Goal: Understand process/instructions: Learn how to perform a task or action

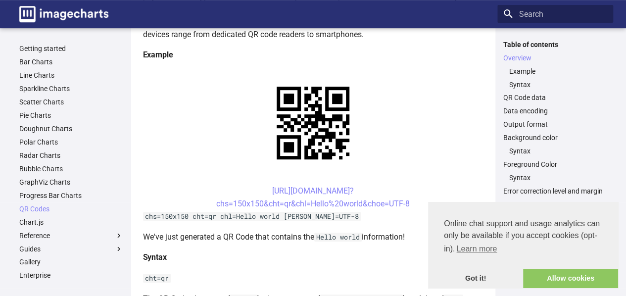
scroll to position [198, 0]
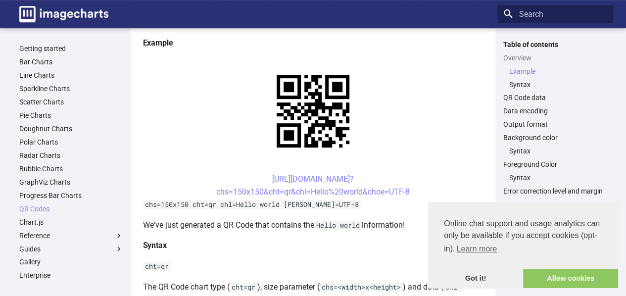
drag, startPoint x: 253, startPoint y: 178, endPoint x: 415, endPoint y: 190, distance: 162.2
click at [415, 190] on center "[URL][DOMAIN_NAME]? chs=150x150&cht=qr&chl=Hello%20world&choe=UTF-8" at bounding box center [313, 185] width 340 height 25
copy link "[URL][DOMAIN_NAME]? chs=150x150&cht=qr&chl=Hello%20world&choe=UTF-8"
click at [246, 178] on center "[URL][DOMAIN_NAME]? chs=150x150&cht=qr&chl=Hello%20world&choe=UTF-8" at bounding box center [313, 185] width 340 height 25
click at [253, 179] on center "[URL][DOMAIN_NAME]? chs=150x150&cht=qr&chl=Hello%20world&choe=UTF-8" at bounding box center [313, 185] width 340 height 25
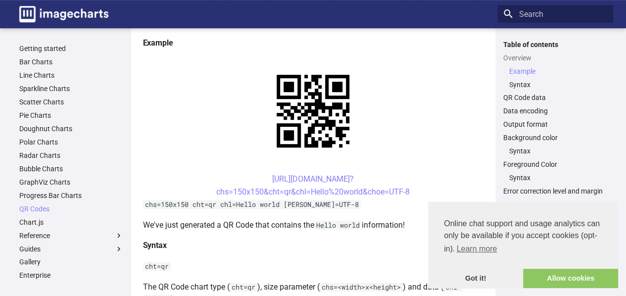
click at [254, 179] on center "[URL][DOMAIN_NAME]? chs=150x150&cht=qr&chl=Hello%20world&choe=UTF-8" at bounding box center [313, 185] width 340 height 25
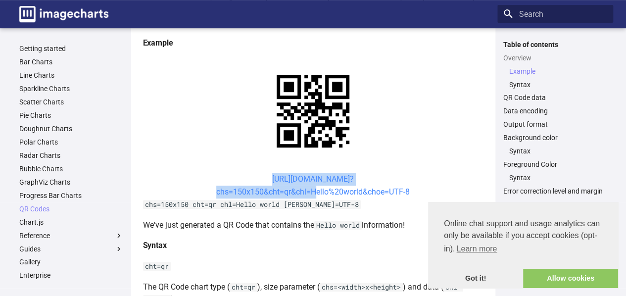
copy link "[URL][DOMAIN_NAME]? chs=150x150&cht=qr&chl="
click at [246, 176] on center "[URL][DOMAIN_NAME]? chs=150x150&cht=qr&chl=Hello%20world&choe=UTF-8" at bounding box center [313, 185] width 340 height 25
drag, startPoint x: 254, startPoint y: 176, endPoint x: 310, endPoint y: 191, distance: 57.6
click at [310, 191] on center "[URL][DOMAIN_NAME]? chs=150x150&cht=qr&chl=Hello%20world&choe=UTF-8" at bounding box center [313, 185] width 340 height 25
copy link "[URL][DOMAIN_NAME]? chs=150x150&cht=qr&chl="
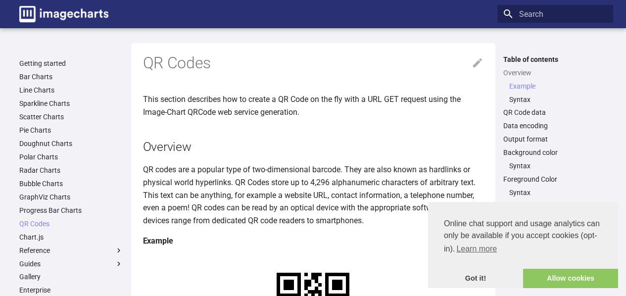
scroll to position [196, 0]
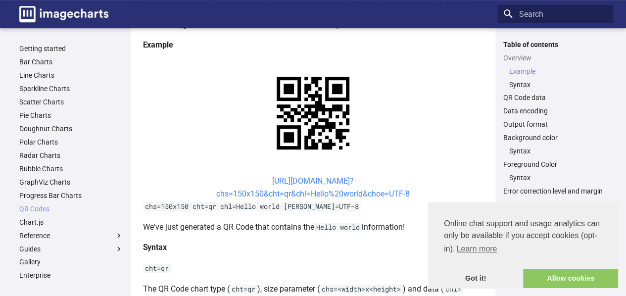
click at [255, 181] on link "[URL][DOMAIN_NAME]? chs=150x150&cht=qr&chl=Hello%20world&choe=UTF-8" at bounding box center [312, 187] width 193 height 22
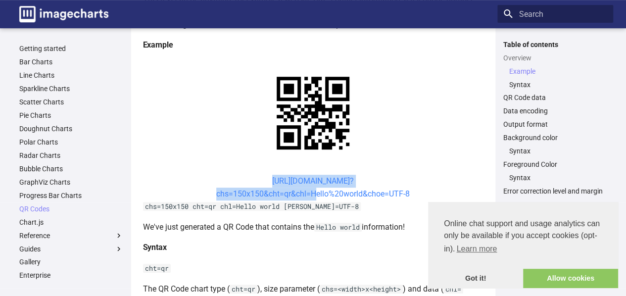
drag, startPoint x: 254, startPoint y: 180, endPoint x: 313, endPoint y: 191, distance: 60.0
click at [313, 191] on center "[URL][DOMAIN_NAME]? chs=150x150&cht=qr&chl=Hello%20world&choe=UTF-8" at bounding box center [313, 187] width 340 height 25
copy link "[URL][DOMAIN_NAME]? chs=150x150&cht=qr&chl="
